Goal: Task Accomplishment & Management: Use online tool/utility

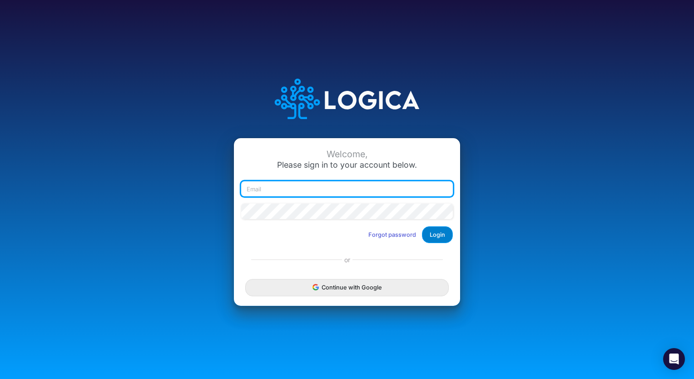
type input "[PERSON_NAME][EMAIL_ADDRESS][PERSON_NAME][DOMAIN_NAME]"
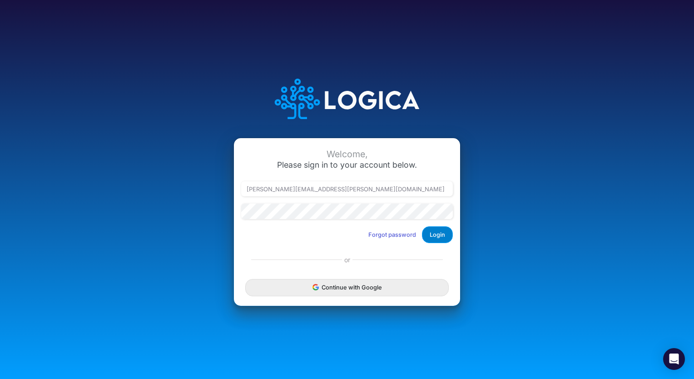
click at [440, 235] on button "Login" at bounding box center [437, 234] width 31 height 17
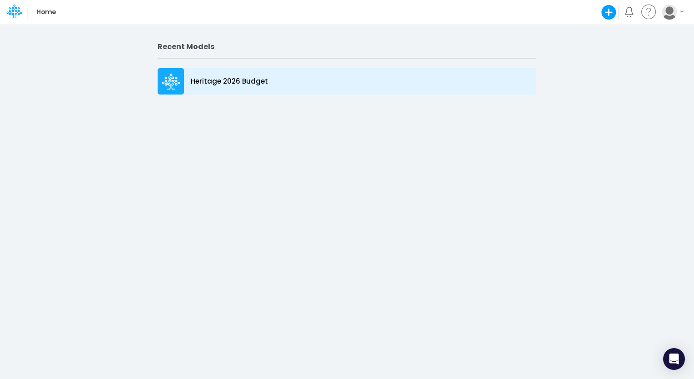
click at [176, 75] on icon at bounding box center [171, 82] width 18 height 16
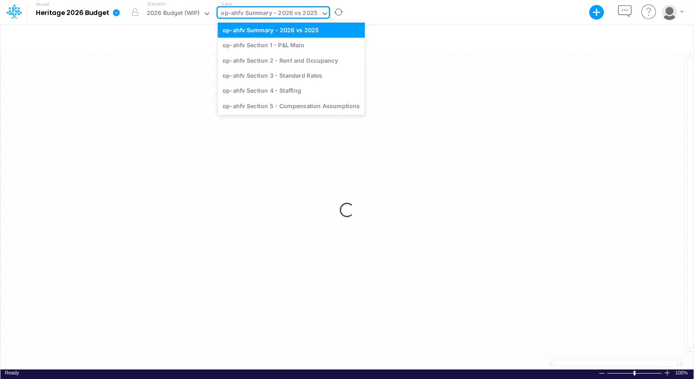
click at [323, 13] on icon at bounding box center [324, 13] width 5 height 3
click at [308, 60] on div "op-ahfv Section 2 - Rent and Occupancy" at bounding box center [290, 60] width 147 height 15
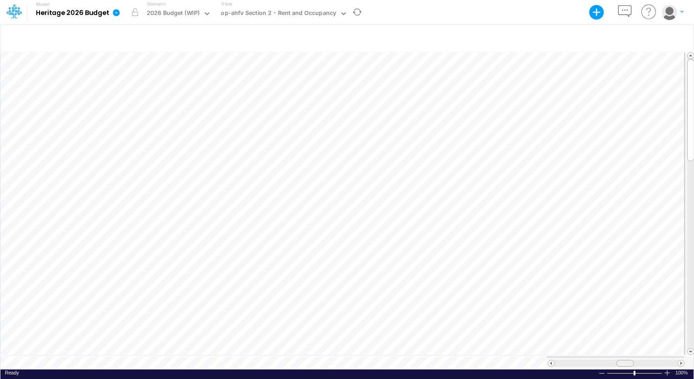
scroll to position [4, 0]
drag, startPoint x: 623, startPoint y: 357, endPoint x: 645, endPoint y: 357, distance: 21.8
click at [645, 360] on span at bounding box center [646, 363] width 6 height 6
click at [680, 356] on div at bounding box center [616, 362] width 138 height 13
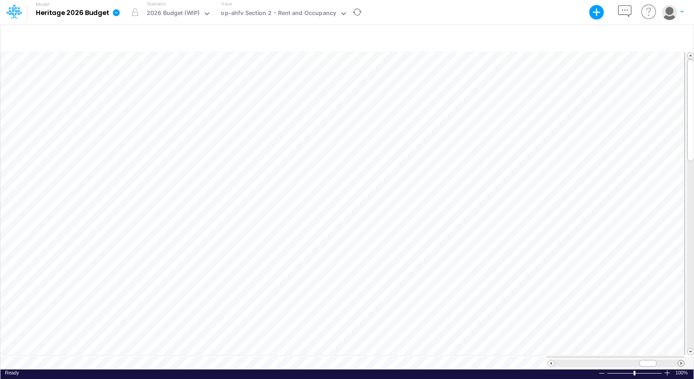
click at [681, 360] on span at bounding box center [681, 363] width 6 height 6
drag, startPoint x: 645, startPoint y: 359, endPoint x: 633, endPoint y: 360, distance: 11.4
click at [633, 360] on div at bounding box center [638, 363] width 18 height 7
click at [683, 360] on span at bounding box center [681, 363] width 6 height 6
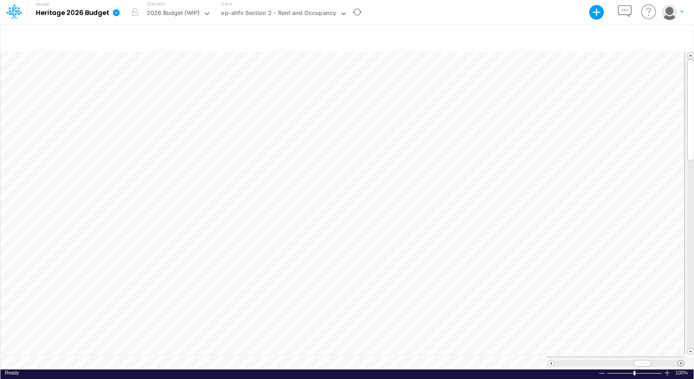
click at [683, 360] on span at bounding box center [681, 363] width 6 height 6
click at [679, 360] on span at bounding box center [681, 363] width 6 height 6
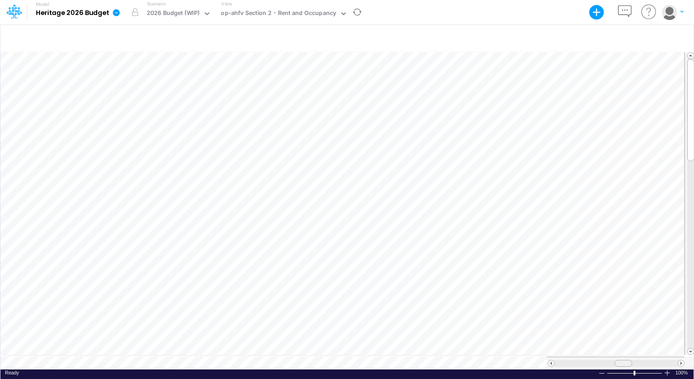
drag, startPoint x: 651, startPoint y: 359, endPoint x: 625, endPoint y: 357, distance: 26.4
click at [625, 360] on span at bounding box center [623, 363] width 6 height 6
click at [681, 360] on span at bounding box center [681, 363] width 6 height 6
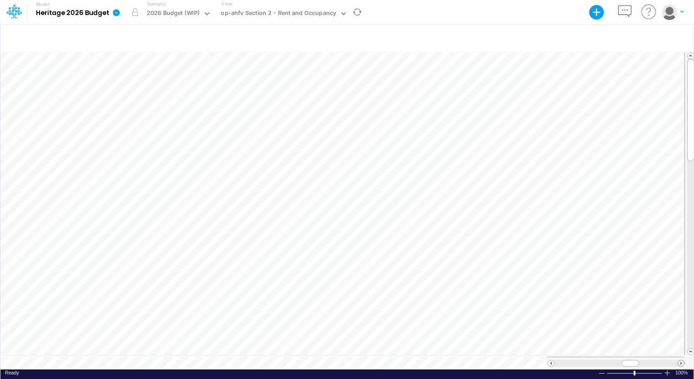
click at [681, 360] on span at bounding box center [681, 363] width 6 height 6
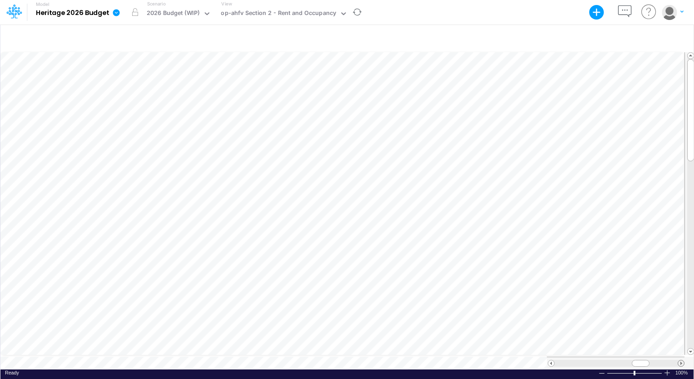
click at [680, 360] on span at bounding box center [681, 363] width 6 height 6
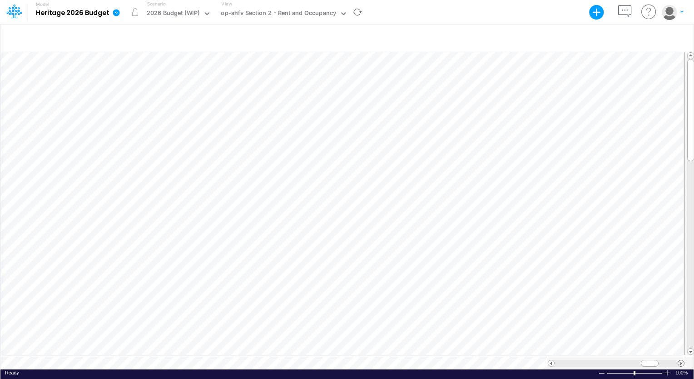
click at [680, 360] on span at bounding box center [681, 363] width 6 height 6
drag, startPoint x: 647, startPoint y: 359, endPoint x: 636, endPoint y: 359, distance: 11.8
click at [636, 360] on span at bounding box center [637, 363] width 6 height 6
click at [683, 361] on span at bounding box center [681, 363] width 6 height 6
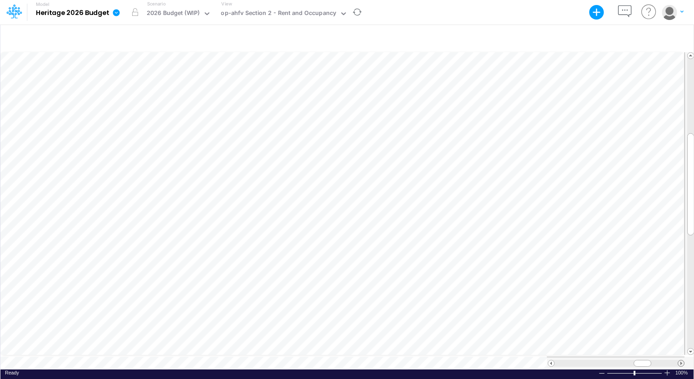
click at [683, 361] on span at bounding box center [681, 363] width 6 height 6
click at [680, 360] on span at bounding box center [681, 363] width 6 height 6
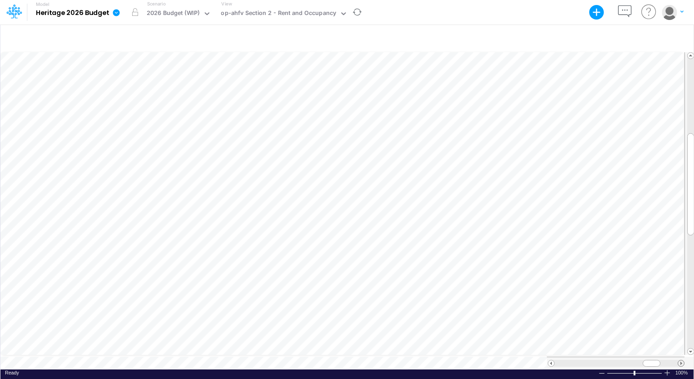
click at [680, 360] on span at bounding box center [681, 363] width 6 height 6
